Goal: Task Accomplishment & Management: Complete application form

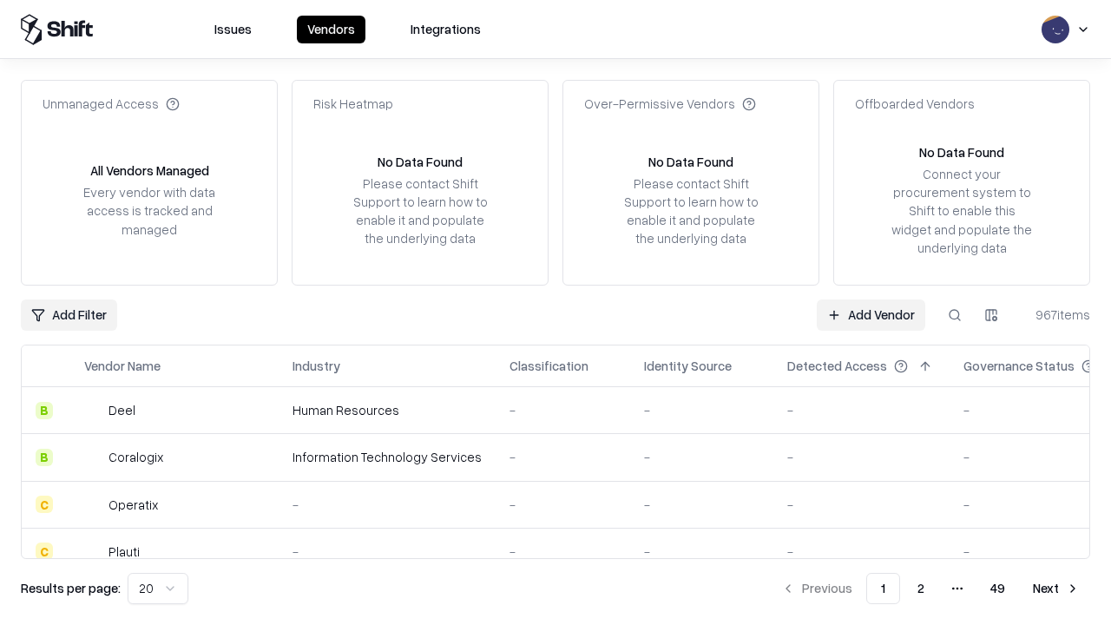
click at [870, 314] on link "Add Vendor" at bounding box center [871, 314] width 108 height 31
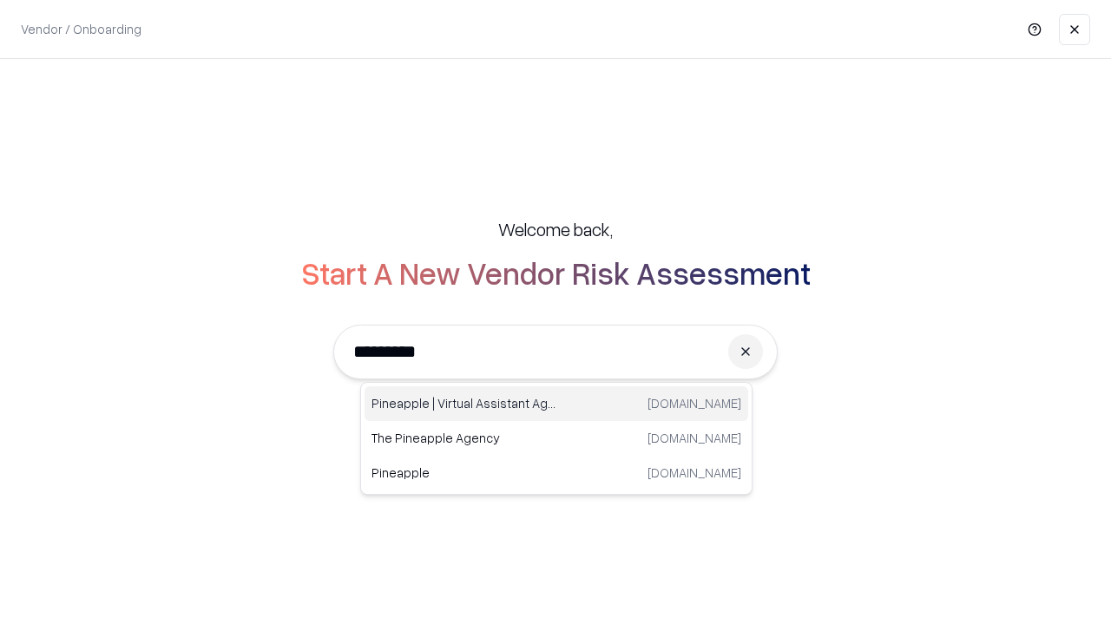
click at [556, 404] on div "Pineapple | Virtual Assistant Agency [DOMAIN_NAME]" at bounding box center [556, 403] width 384 height 35
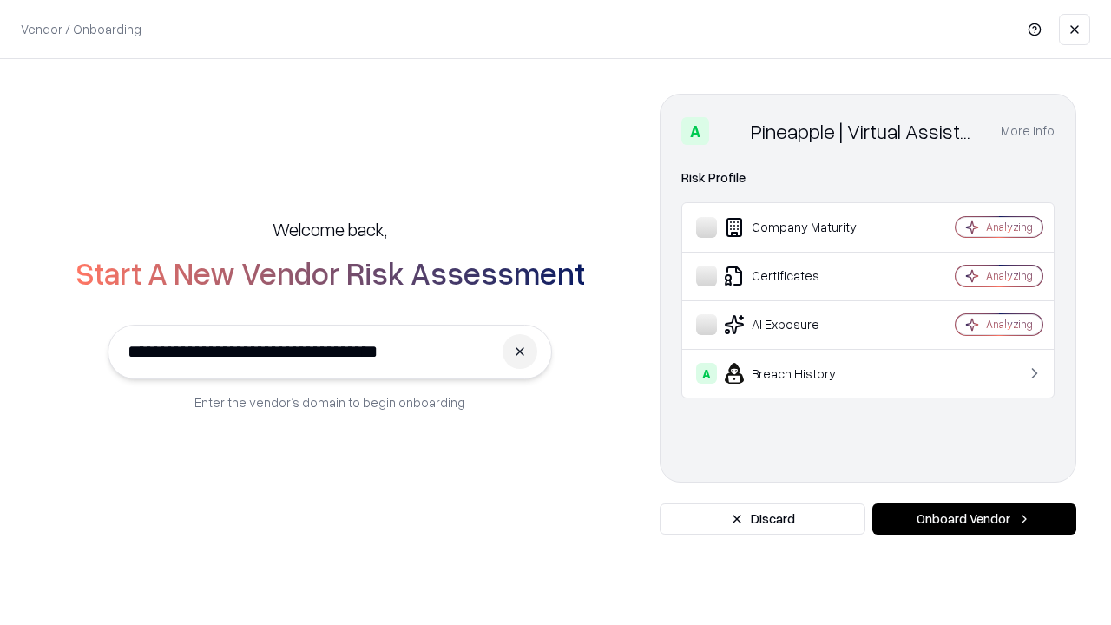
type input "**********"
click at [974, 519] on button "Onboard Vendor" at bounding box center [974, 518] width 204 height 31
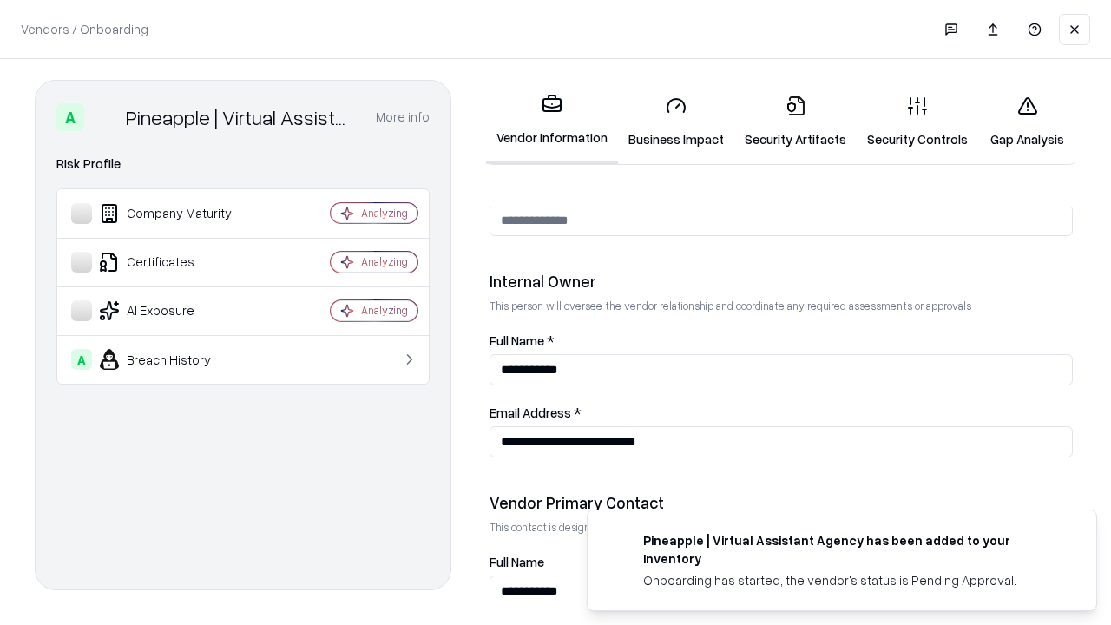
scroll to position [899, 0]
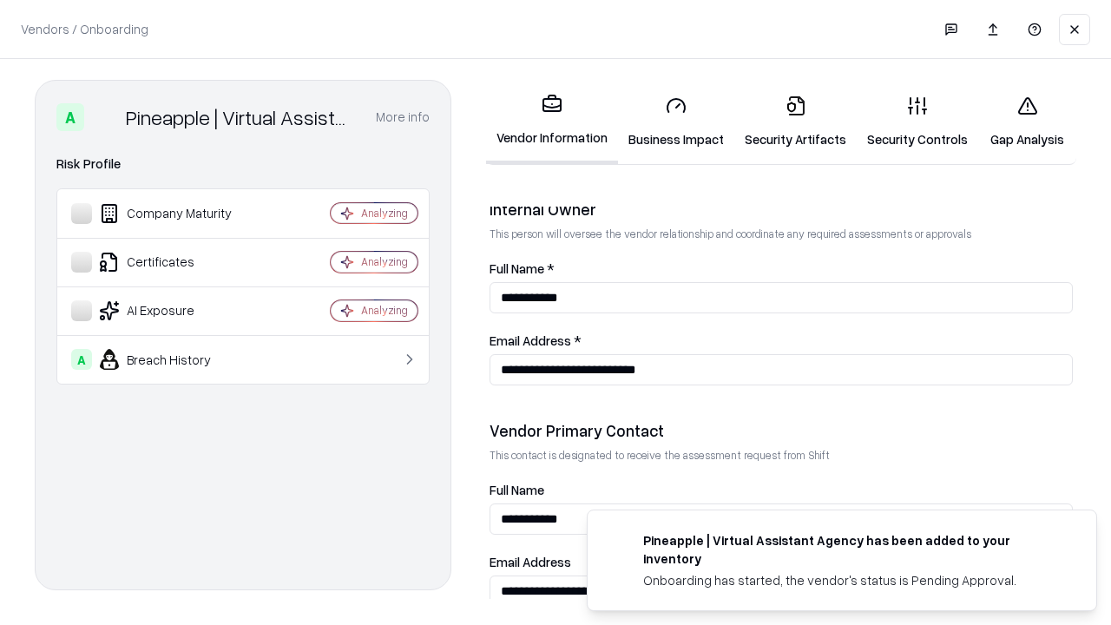
click at [795, 121] on link "Security Artifacts" at bounding box center [795, 122] width 122 height 81
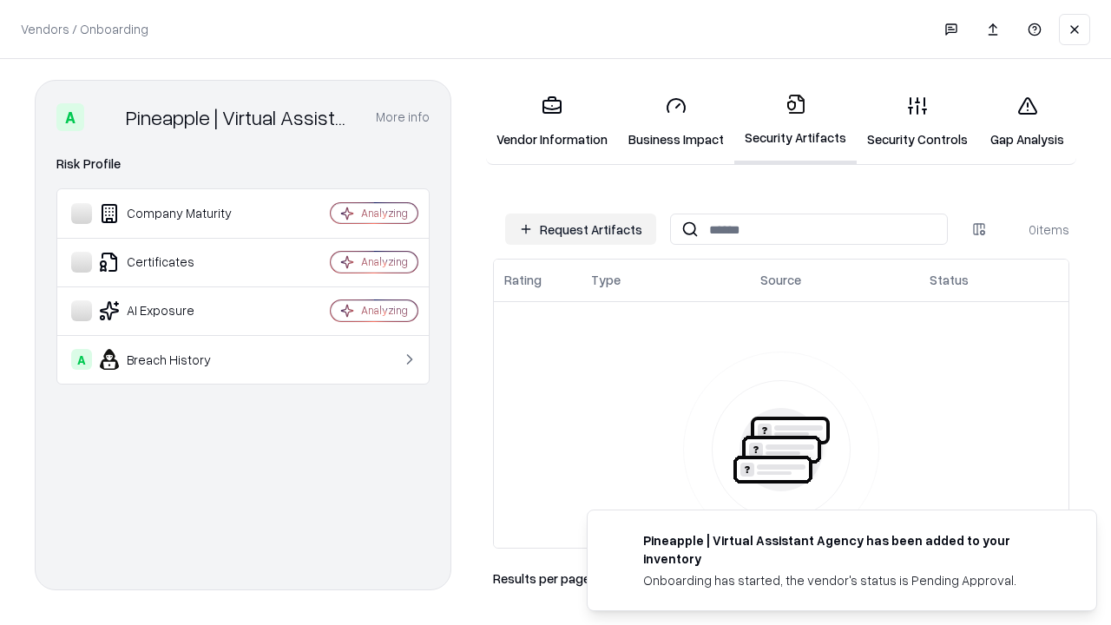
click at [581, 229] on button "Request Artifacts" at bounding box center [580, 228] width 151 height 31
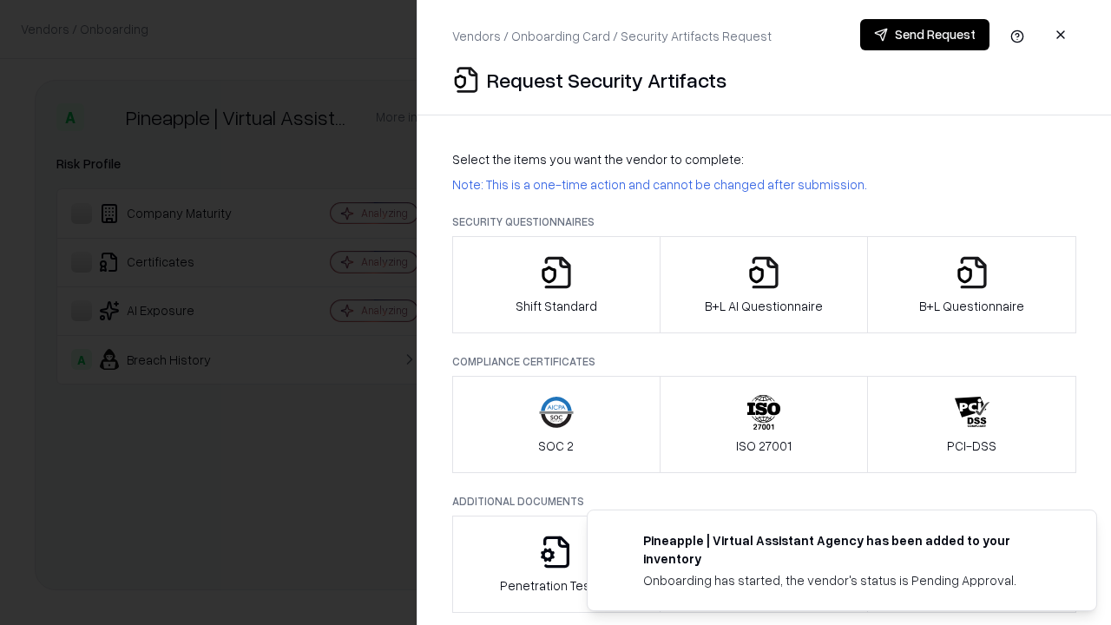
click at [971, 285] on icon "button" at bounding box center [972, 272] width 35 height 35
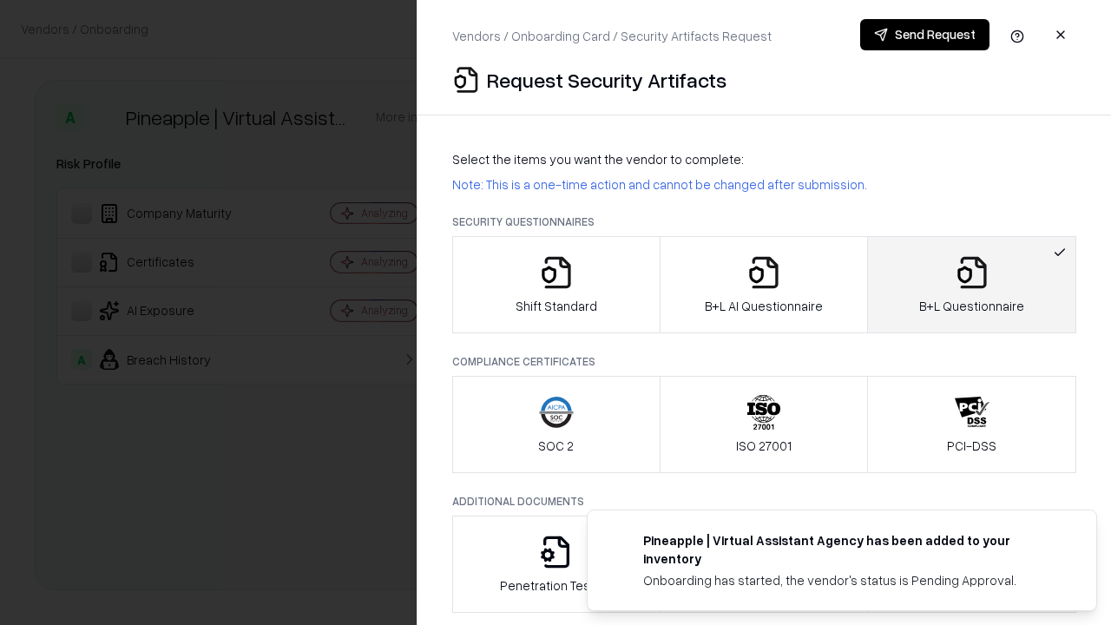
click at [763, 285] on icon "button" at bounding box center [763, 272] width 35 height 35
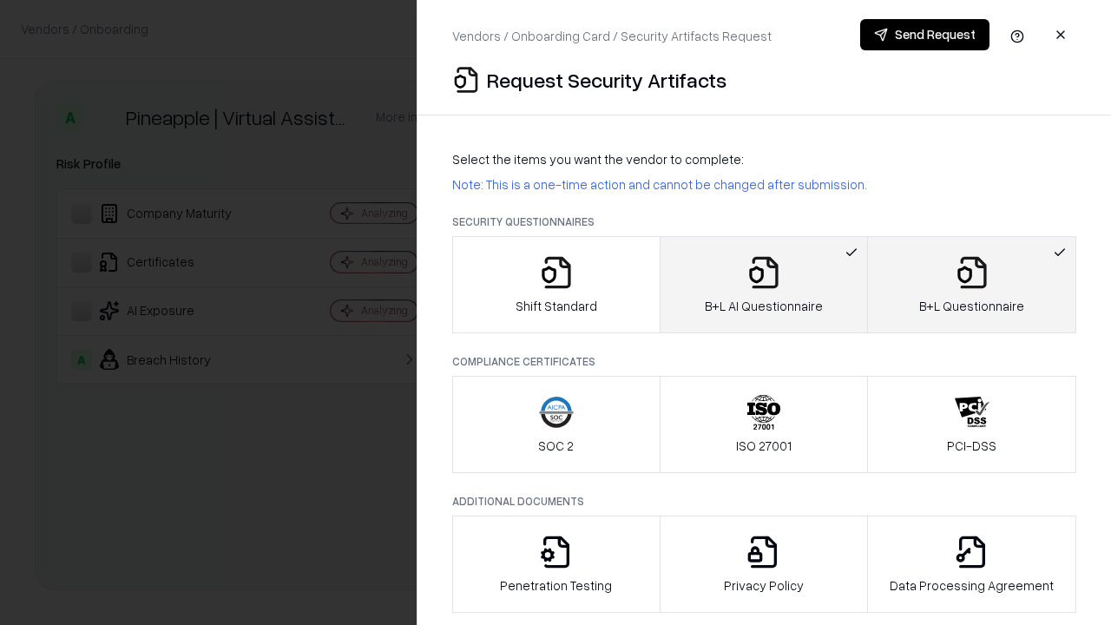
click at [924, 35] on button "Send Request" at bounding box center [924, 34] width 129 height 31
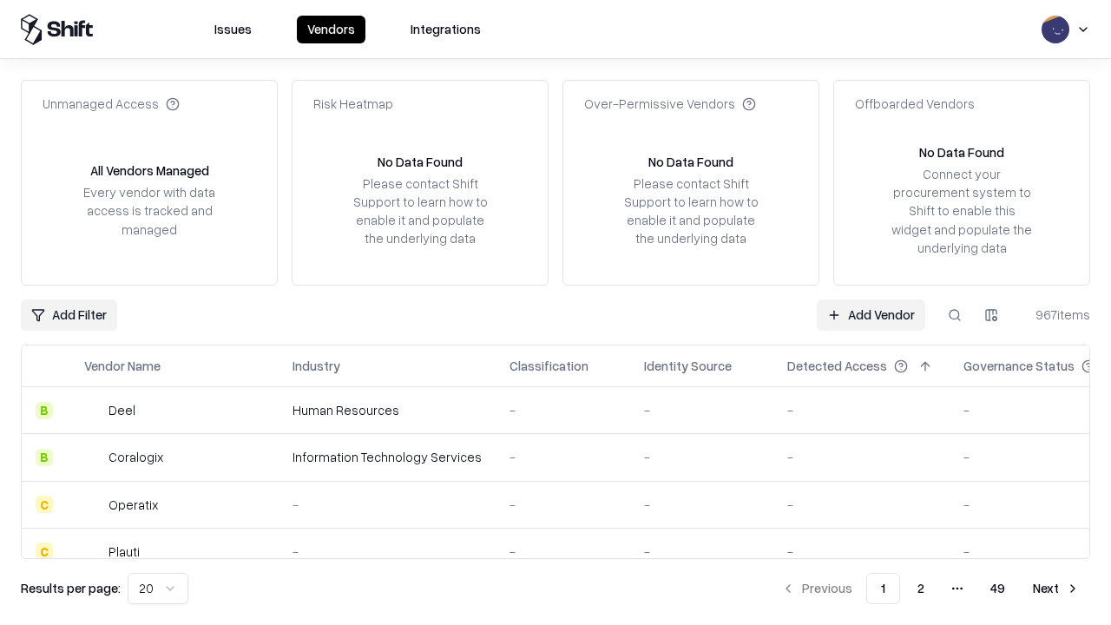
click at [955, 314] on button at bounding box center [954, 314] width 31 height 31
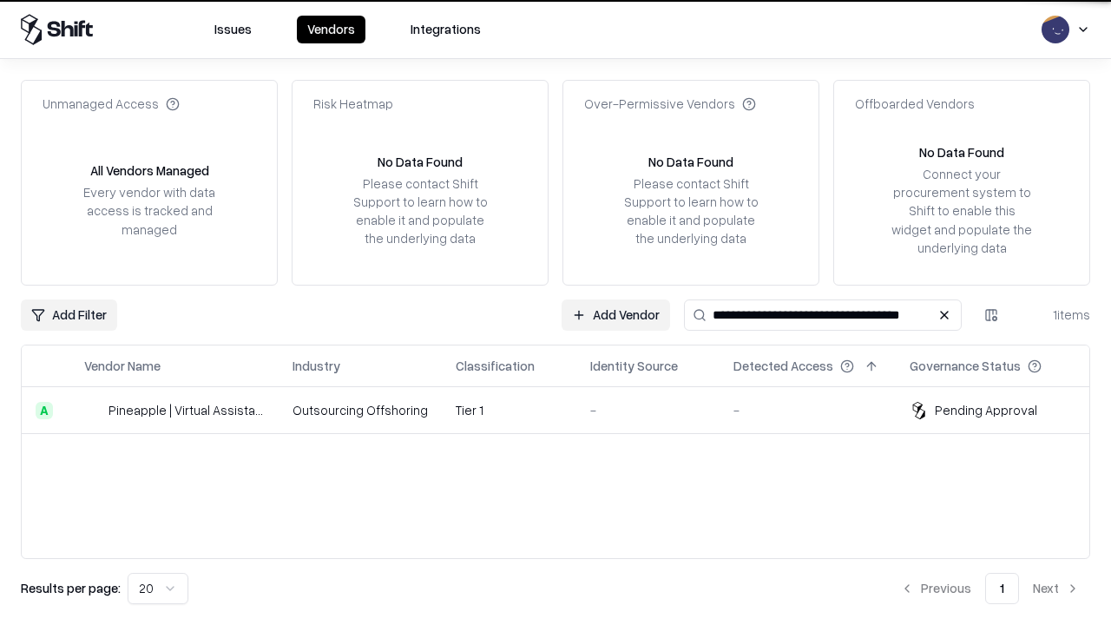
type input "**********"
click at [566, 410] on td "Tier 1" at bounding box center [509, 410] width 135 height 47
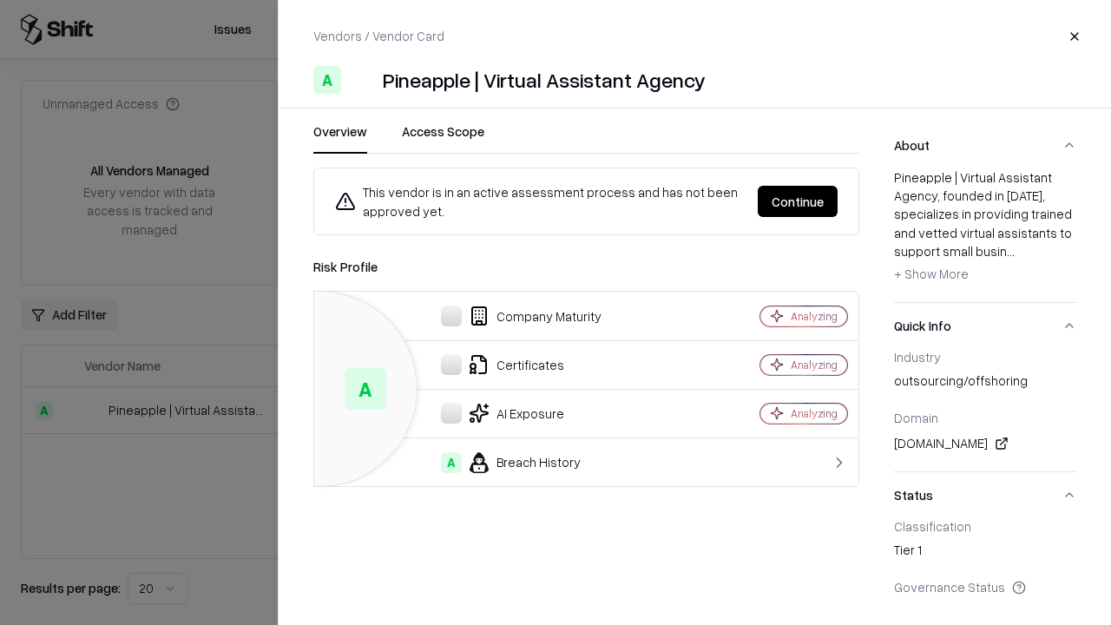
click at [797, 201] on button "Continue" at bounding box center [798, 201] width 80 height 31
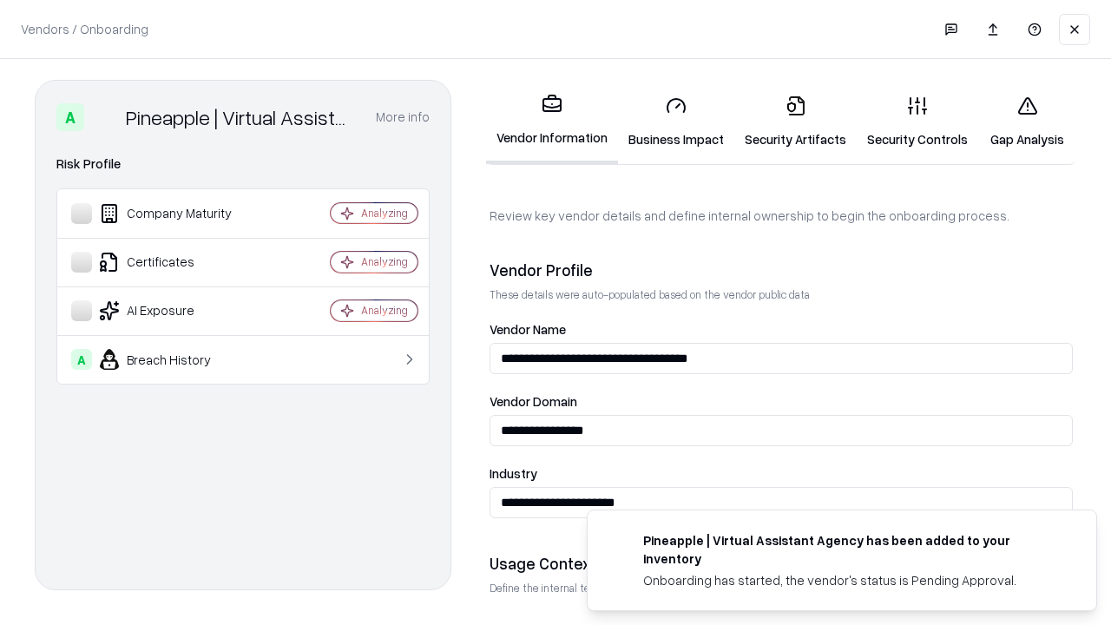
click at [795, 121] on link "Security Artifacts" at bounding box center [795, 122] width 122 height 81
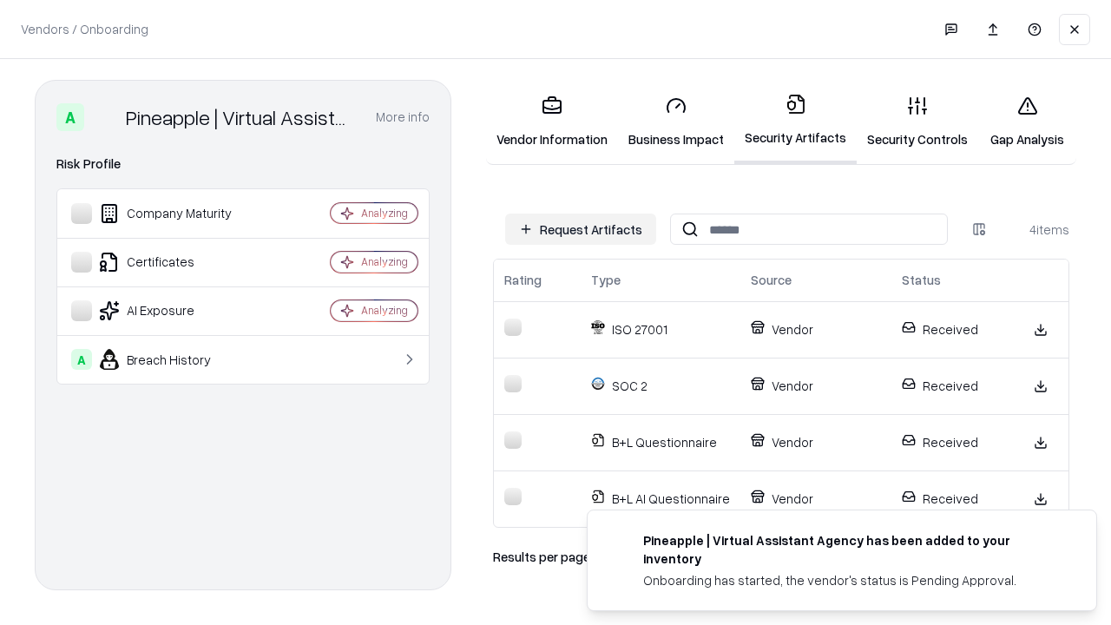
click at [1027, 121] on link "Gap Analysis" at bounding box center [1027, 122] width 98 height 81
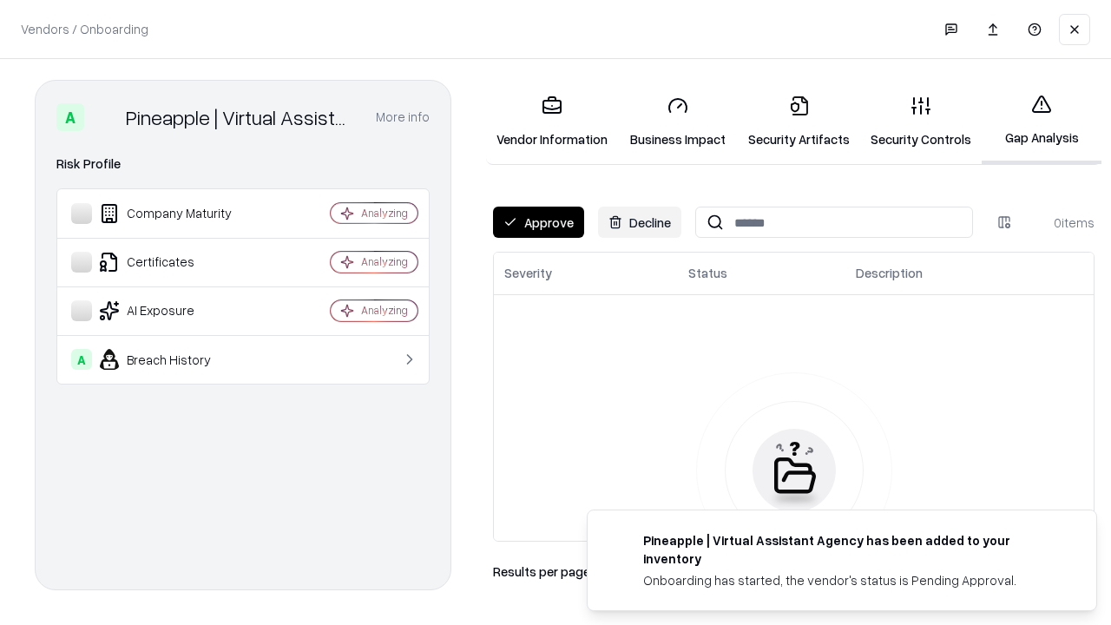
click at [538, 222] on button "Approve" at bounding box center [538, 222] width 91 height 31
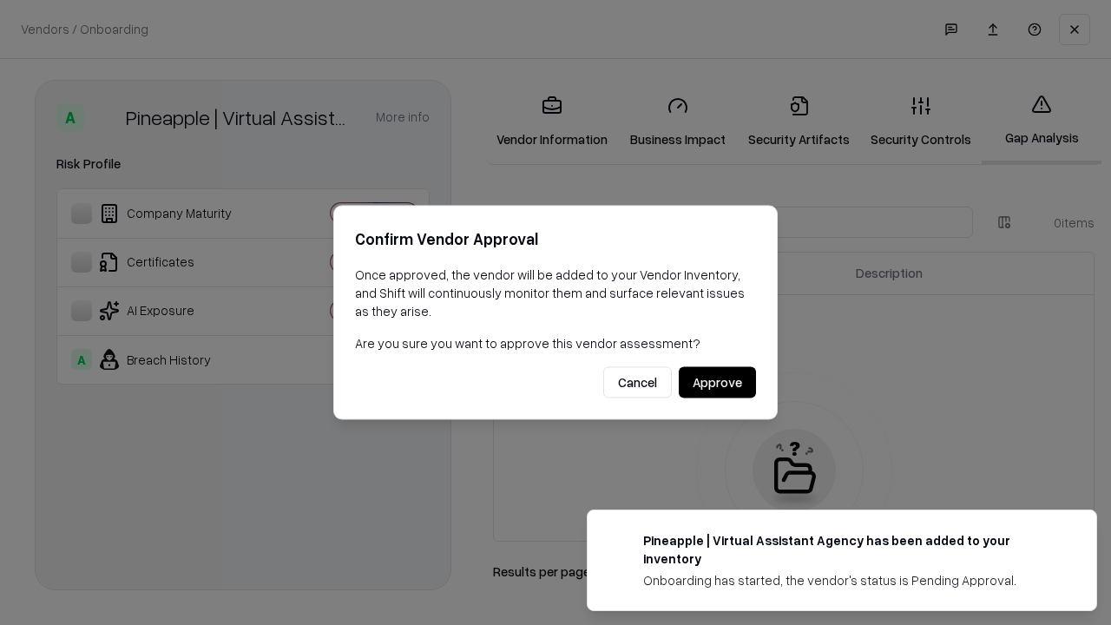
click at [717, 382] on button "Approve" at bounding box center [717, 382] width 77 height 31
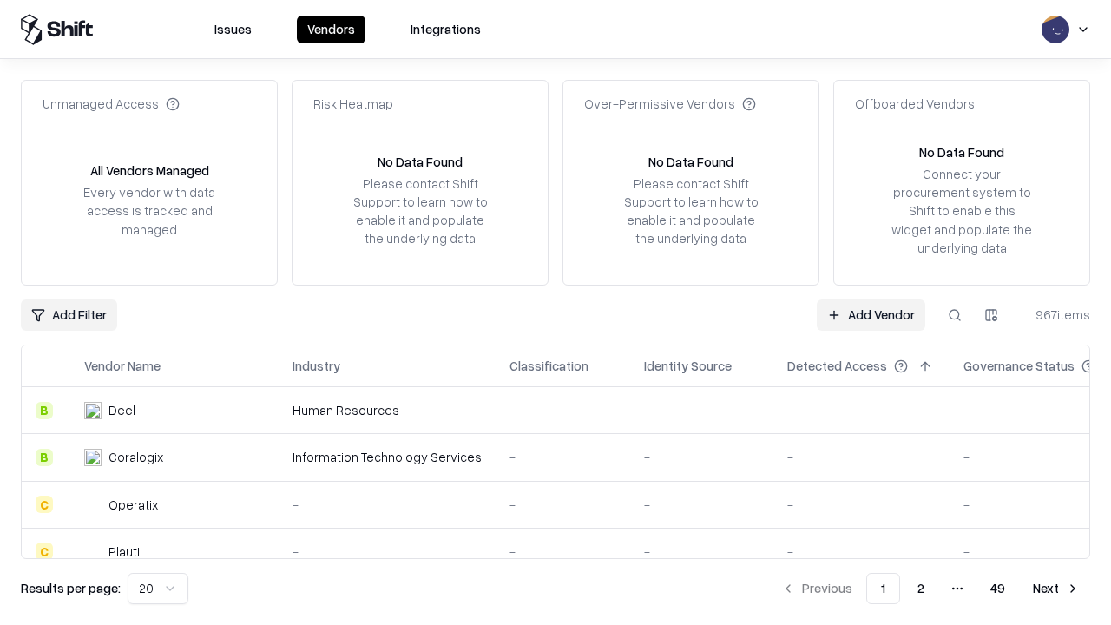
type input "**********"
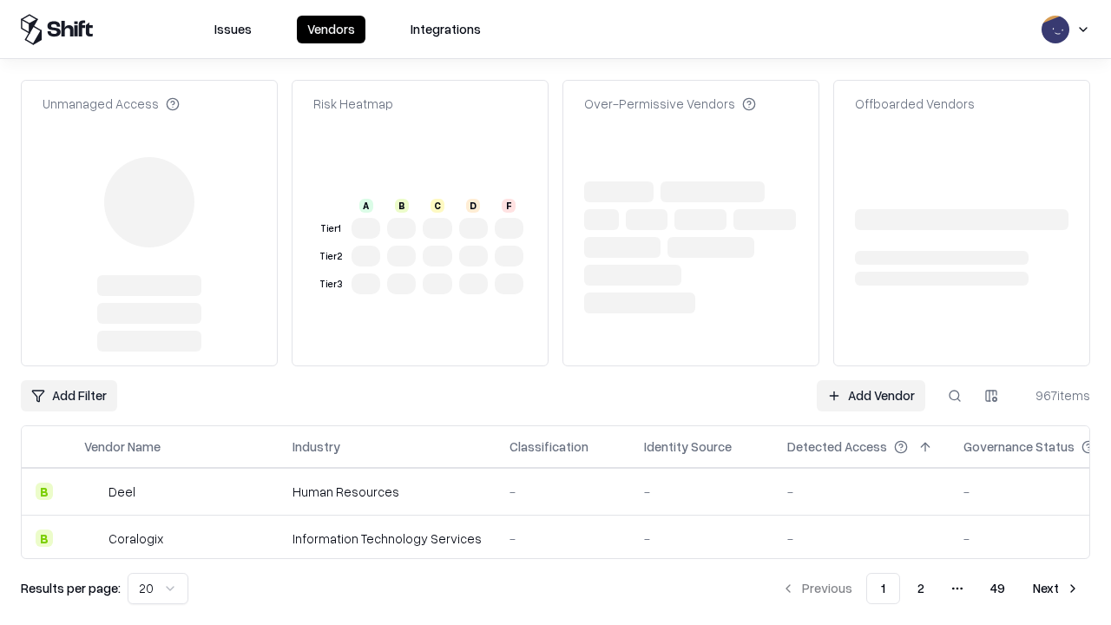
click at [870, 380] on link "Add Vendor" at bounding box center [871, 395] width 108 height 31
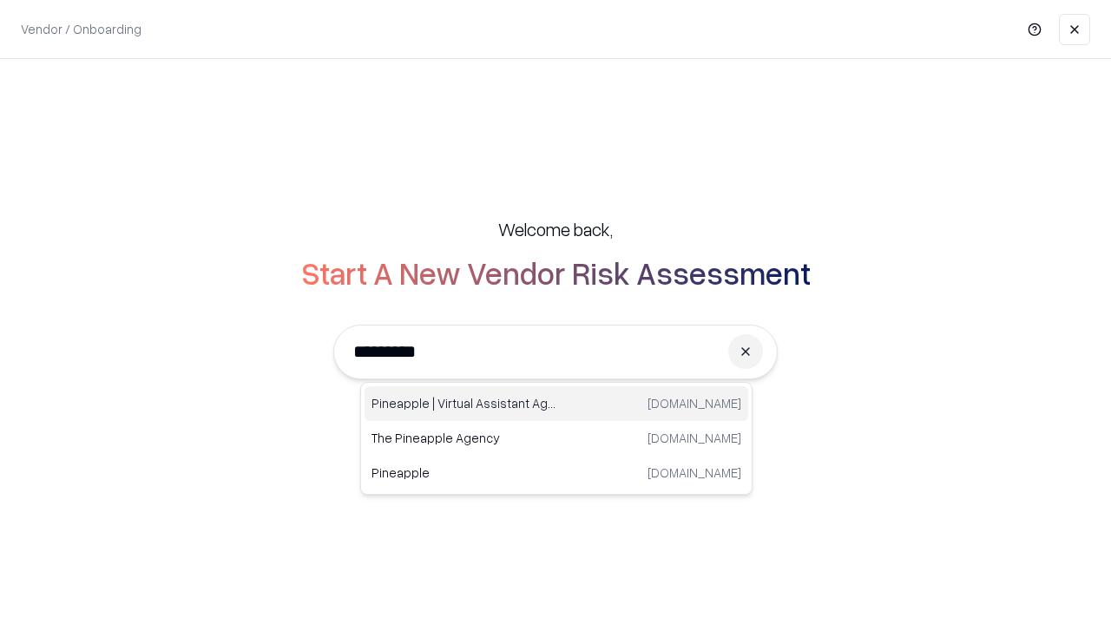
click at [556, 404] on div "Pineapple | Virtual Assistant Agency [DOMAIN_NAME]" at bounding box center [556, 403] width 384 height 35
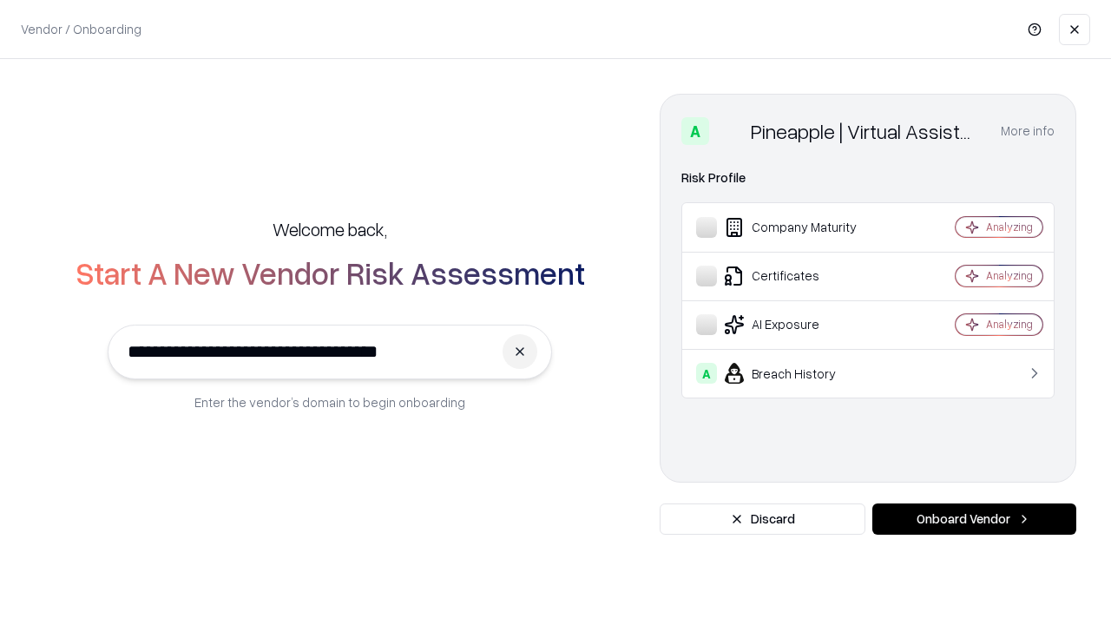
type input "**********"
click at [974, 519] on button "Onboard Vendor" at bounding box center [974, 518] width 204 height 31
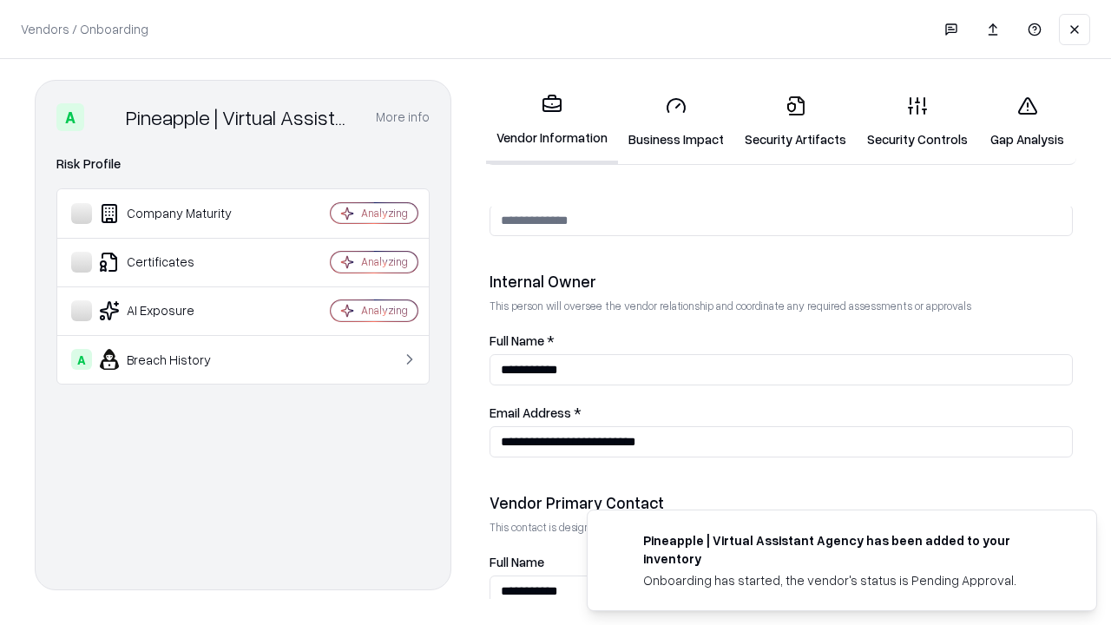
scroll to position [899, 0]
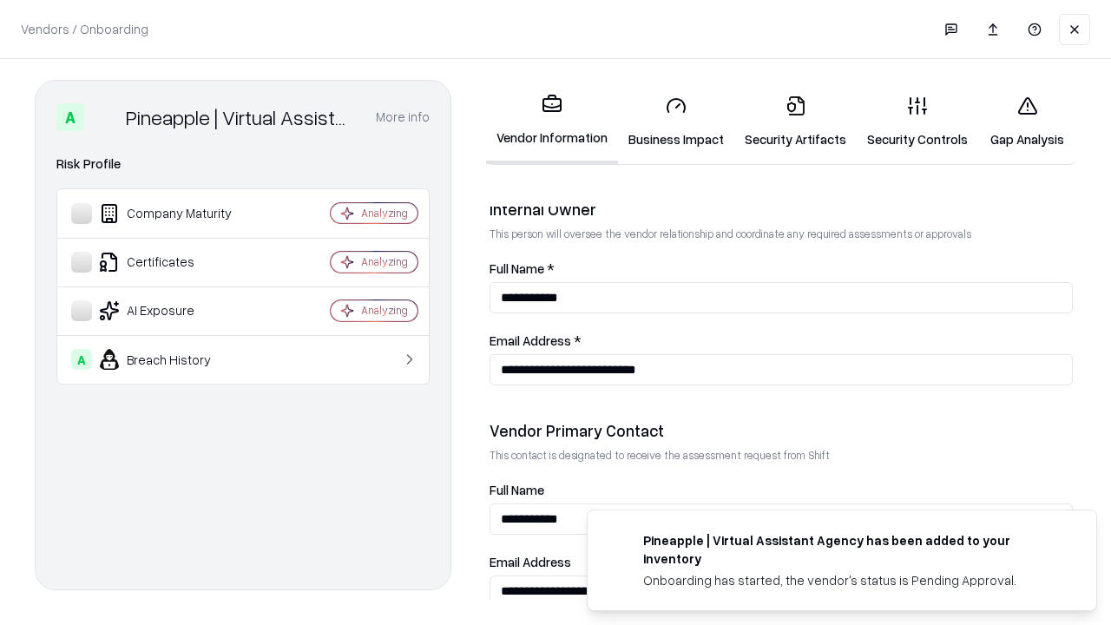
click at [1027, 121] on link "Gap Analysis" at bounding box center [1027, 122] width 98 height 81
